Goal: Complete application form: Complete application form

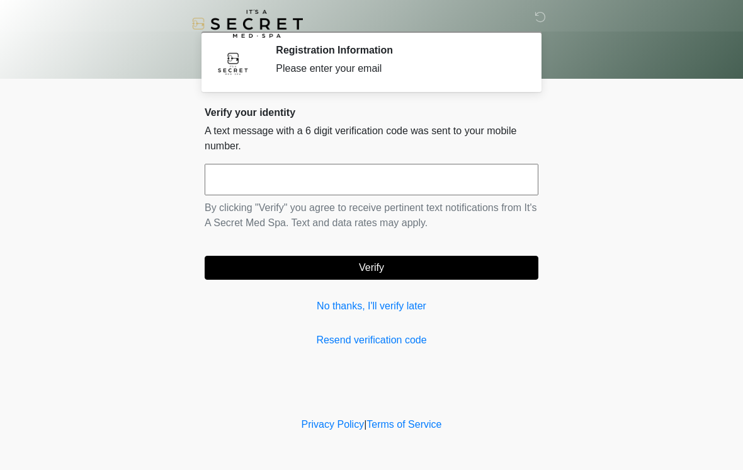
click at [251, 176] on input "text" at bounding box center [372, 179] width 334 height 31
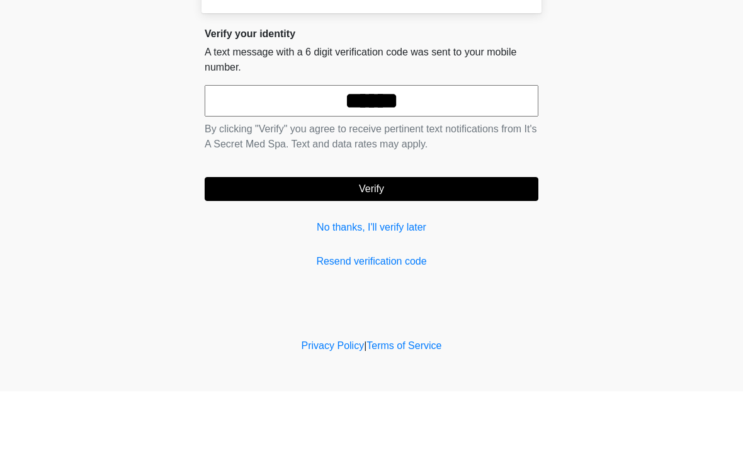
type input "******"
click at [118, 130] on body "‎ ‎ Registration Information Please enter your email Please connect to Wi-Fi no…" at bounding box center [371, 235] width 743 height 470
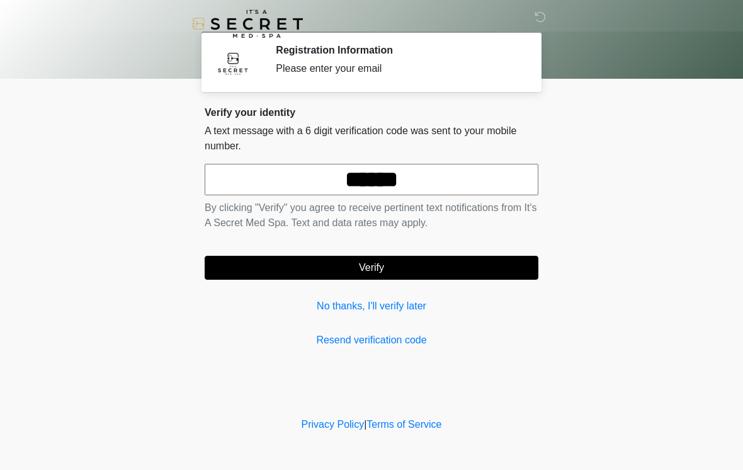
click at [279, 279] on button "Verify" at bounding box center [372, 268] width 334 height 24
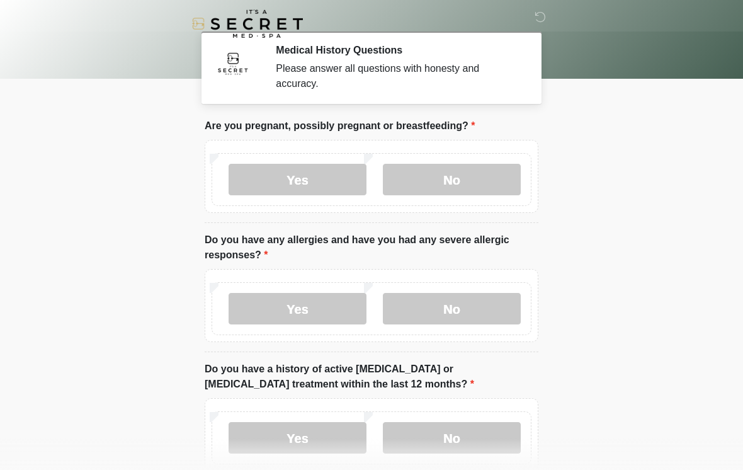
click at [397, 181] on label "No" at bounding box center [452, 179] width 138 height 31
click at [411, 300] on label "No" at bounding box center [452, 308] width 138 height 31
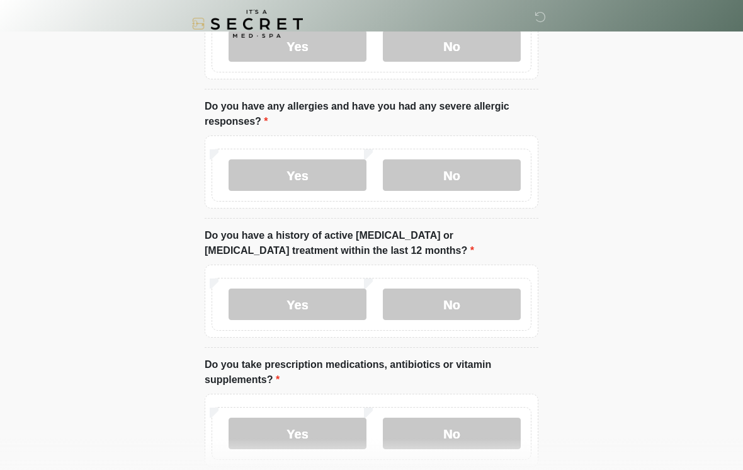
click at [432, 301] on label "No" at bounding box center [452, 303] width 138 height 31
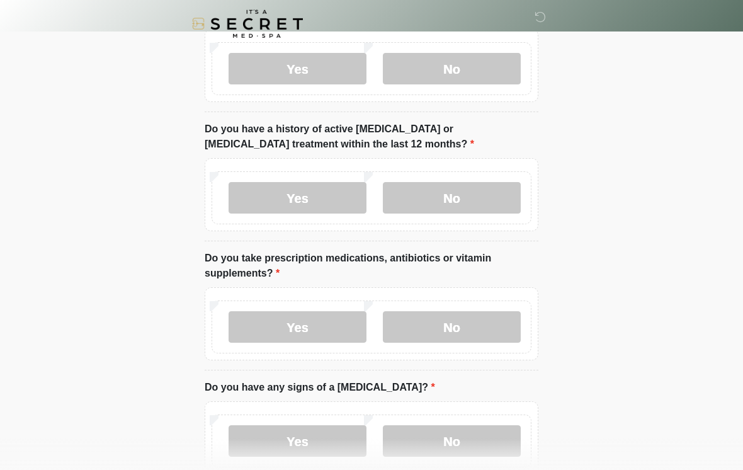
scroll to position [244, 0]
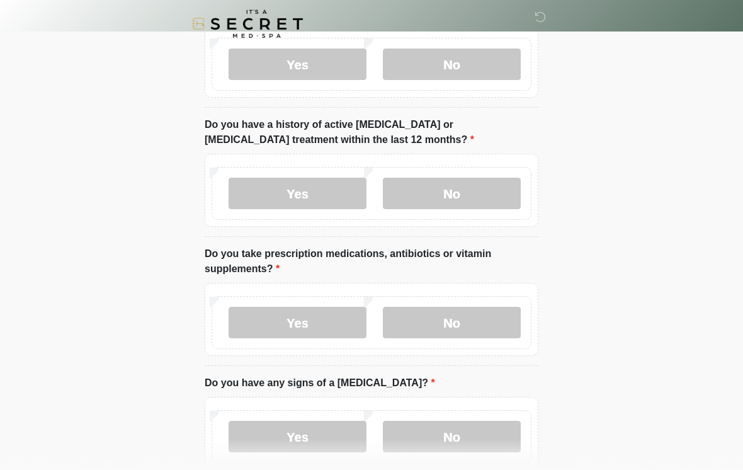
click at [260, 313] on label "Yes" at bounding box center [297, 322] width 138 height 31
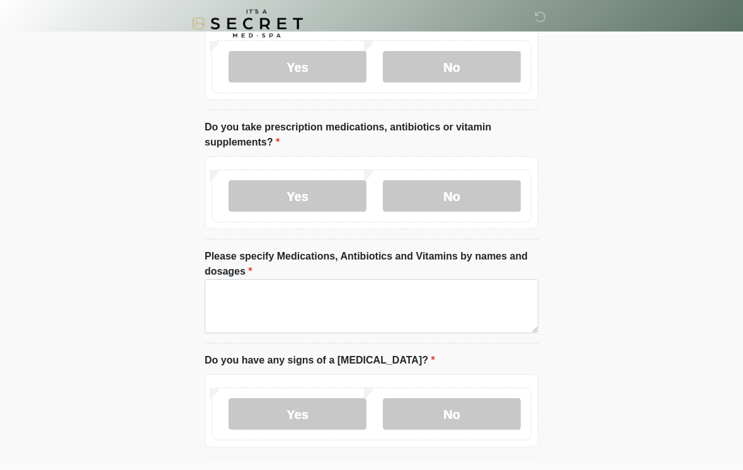
scroll to position [371, 0]
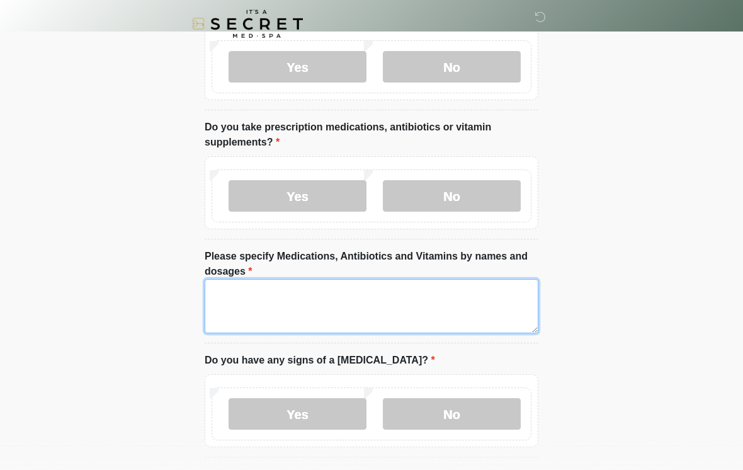
click at [252, 305] on textarea "Please specify Medications, Antibiotics and Vitamins by names and dosages" at bounding box center [372, 306] width 334 height 54
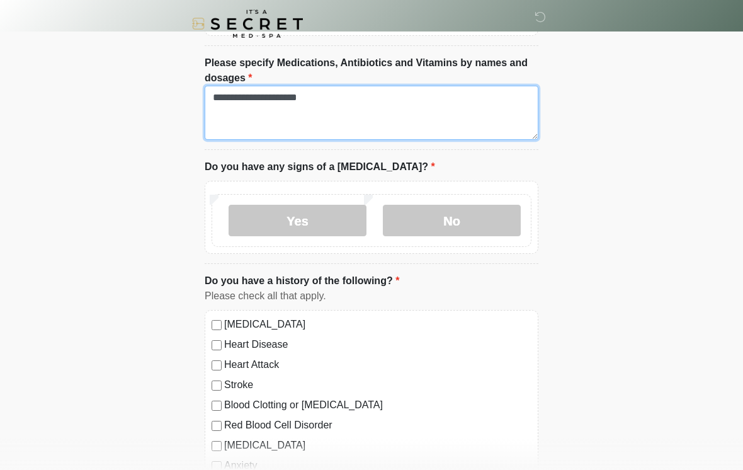
click at [320, 103] on textarea "**********" at bounding box center [372, 113] width 334 height 54
type textarea "**********"
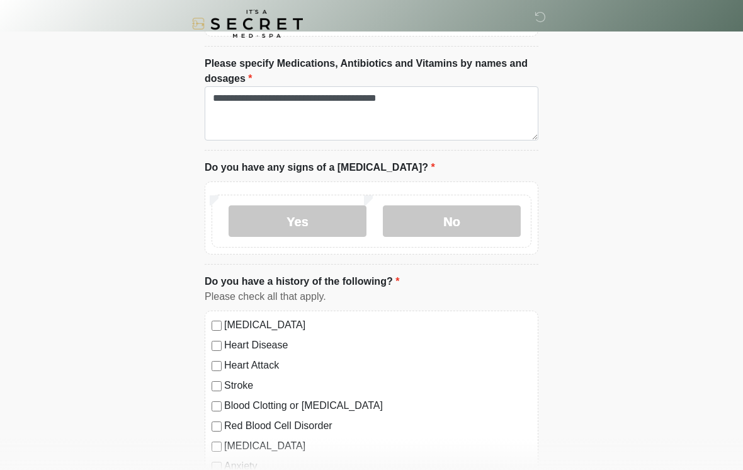
click at [429, 211] on label "No" at bounding box center [452, 220] width 138 height 31
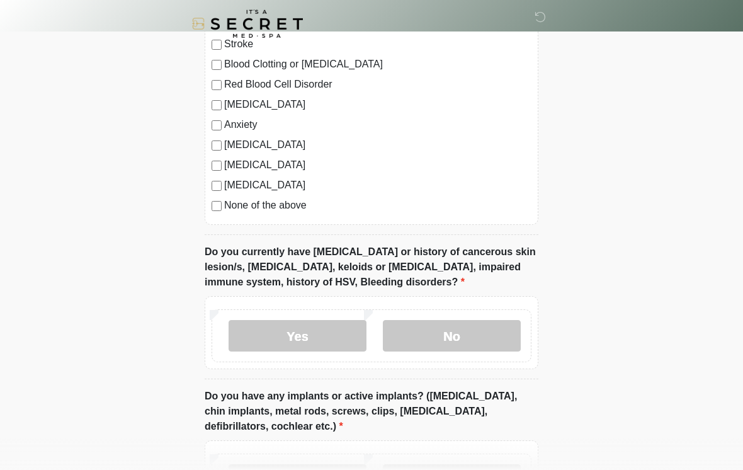
scroll to position [990, 0]
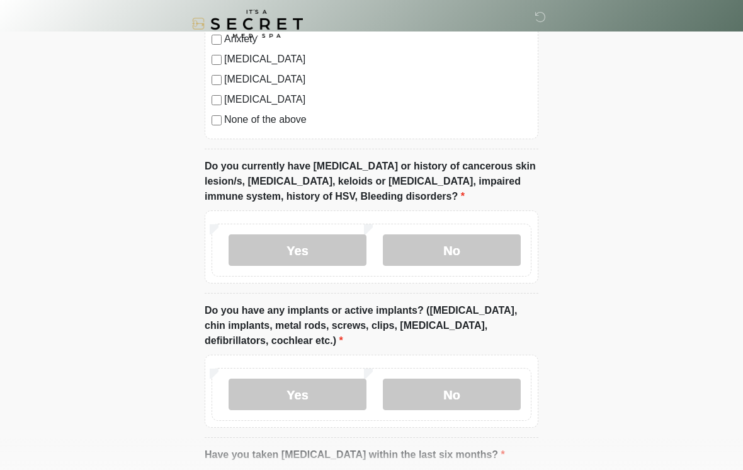
click at [422, 249] on label "No" at bounding box center [452, 249] width 138 height 31
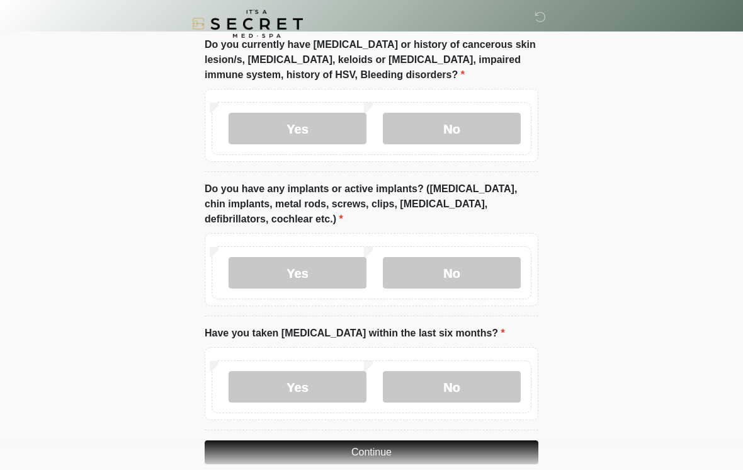
scroll to position [1120, 0]
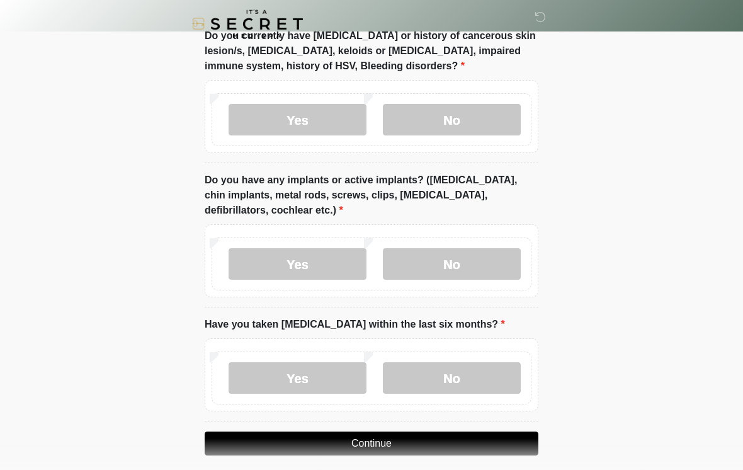
click at [420, 258] on label "No" at bounding box center [452, 263] width 138 height 31
click at [409, 373] on label "No" at bounding box center [452, 377] width 138 height 31
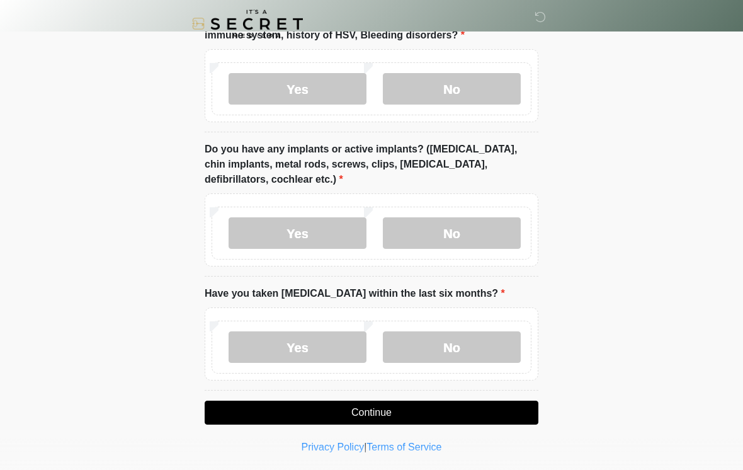
click at [239, 410] on button "Continue" at bounding box center [372, 412] width 334 height 24
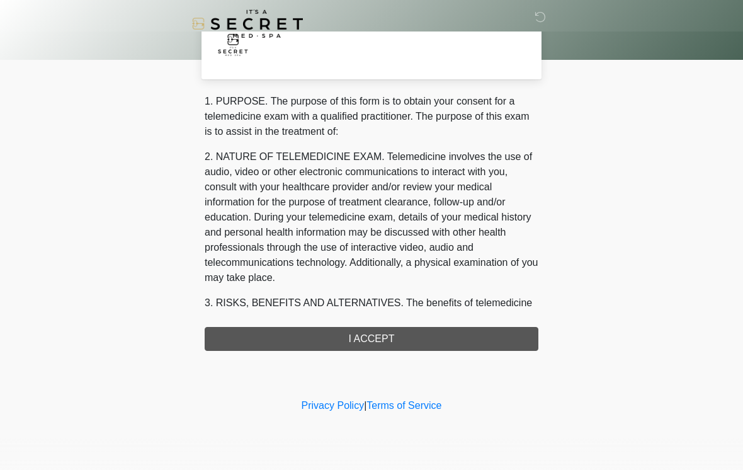
scroll to position [0, 0]
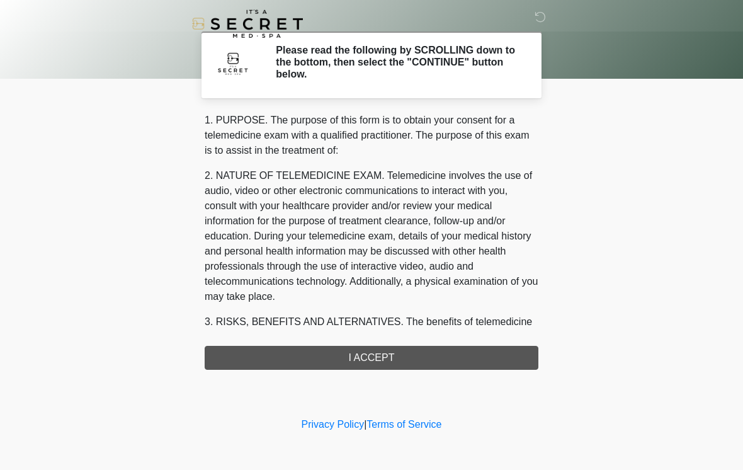
click at [264, 361] on div "1. PURPOSE. The purpose of this form is to obtain your consent for a telemedici…" at bounding box center [372, 241] width 334 height 257
click at [269, 359] on div "1. PURPOSE. The purpose of this form is to obtain your consent for a telemedici…" at bounding box center [372, 241] width 334 height 257
click at [366, 352] on div "1. PURPOSE. The purpose of this form is to obtain your consent for a telemedici…" at bounding box center [372, 241] width 334 height 257
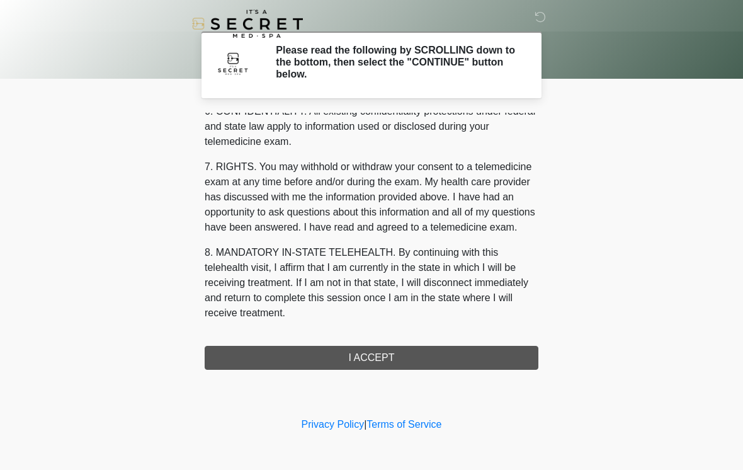
scroll to position [512, 0]
click at [267, 364] on button "I ACCEPT" at bounding box center [372, 358] width 334 height 24
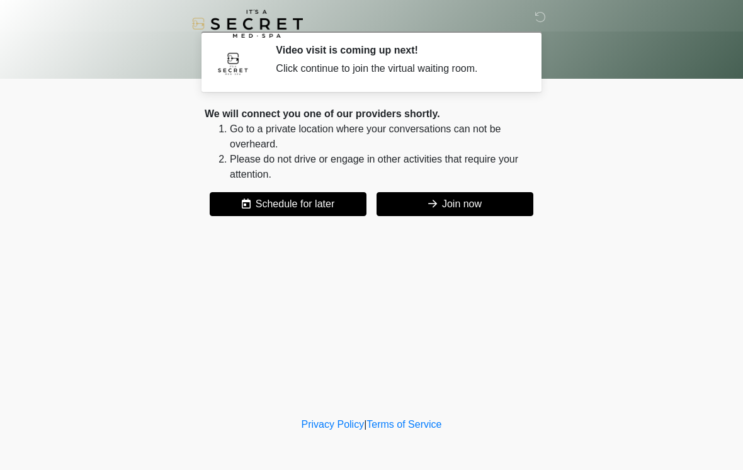
click at [414, 193] on button "Join now" at bounding box center [454, 204] width 157 height 24
